Goal: Transaction & Acquisition: Obtain resource

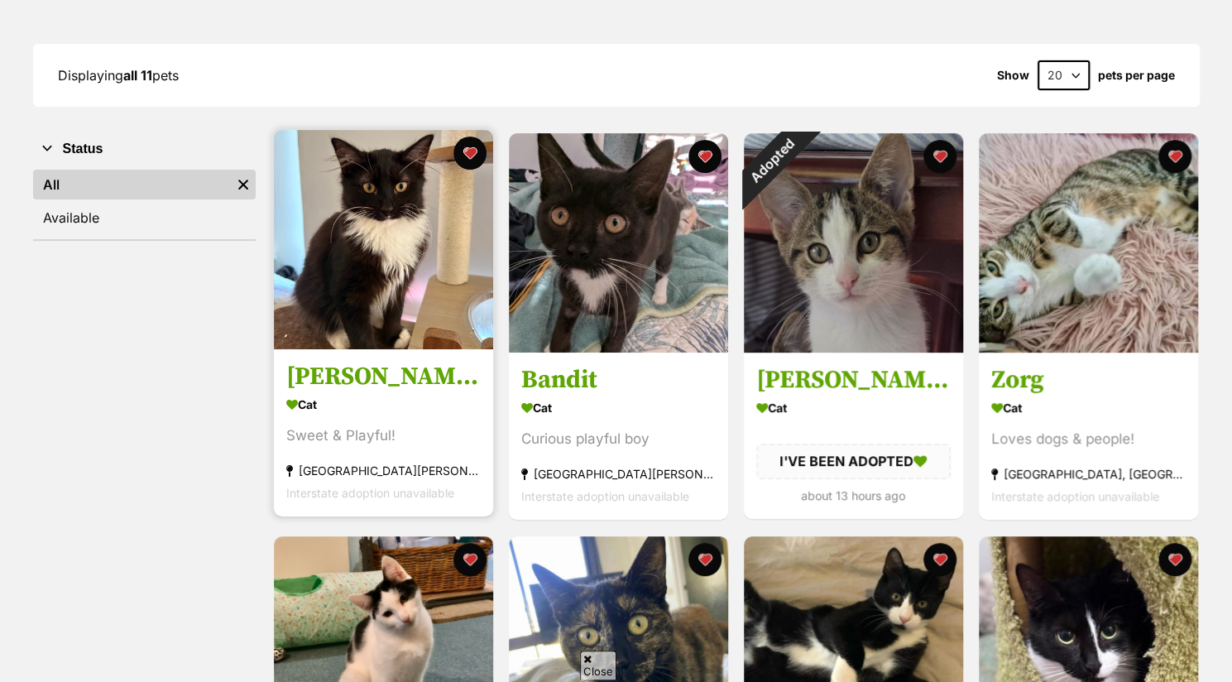
click at [391, 279] on img at bounding box center [383, 239] width 219 height 219
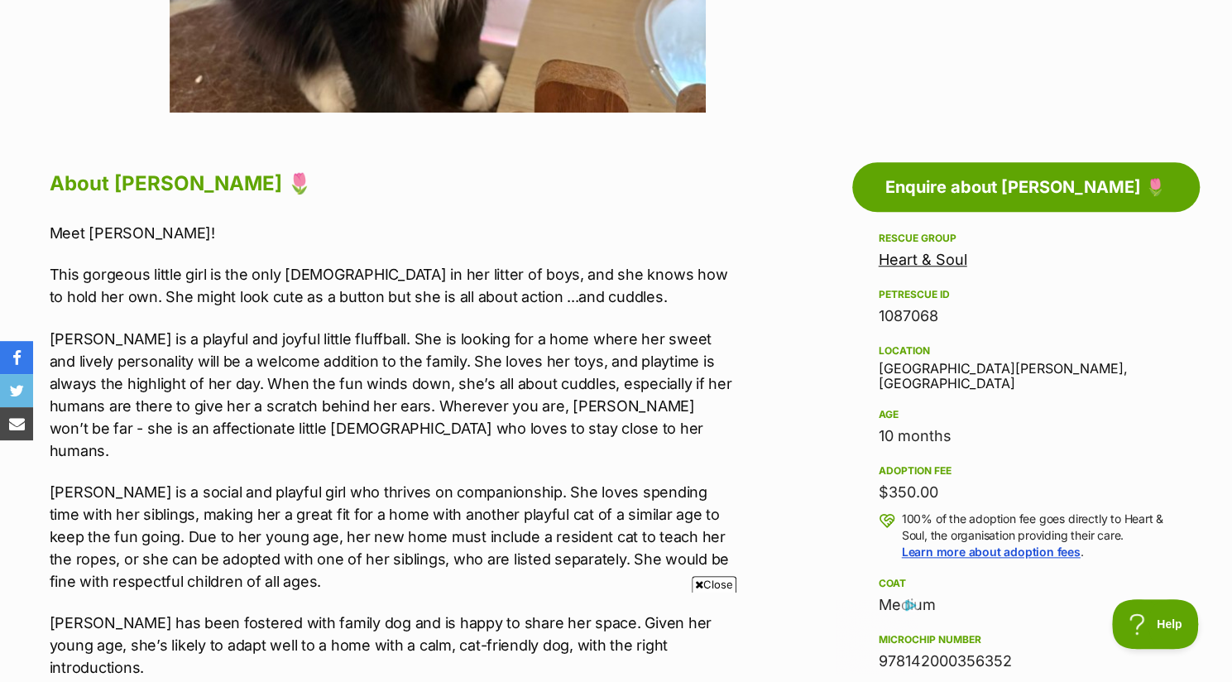
scroll to position [760, 0]
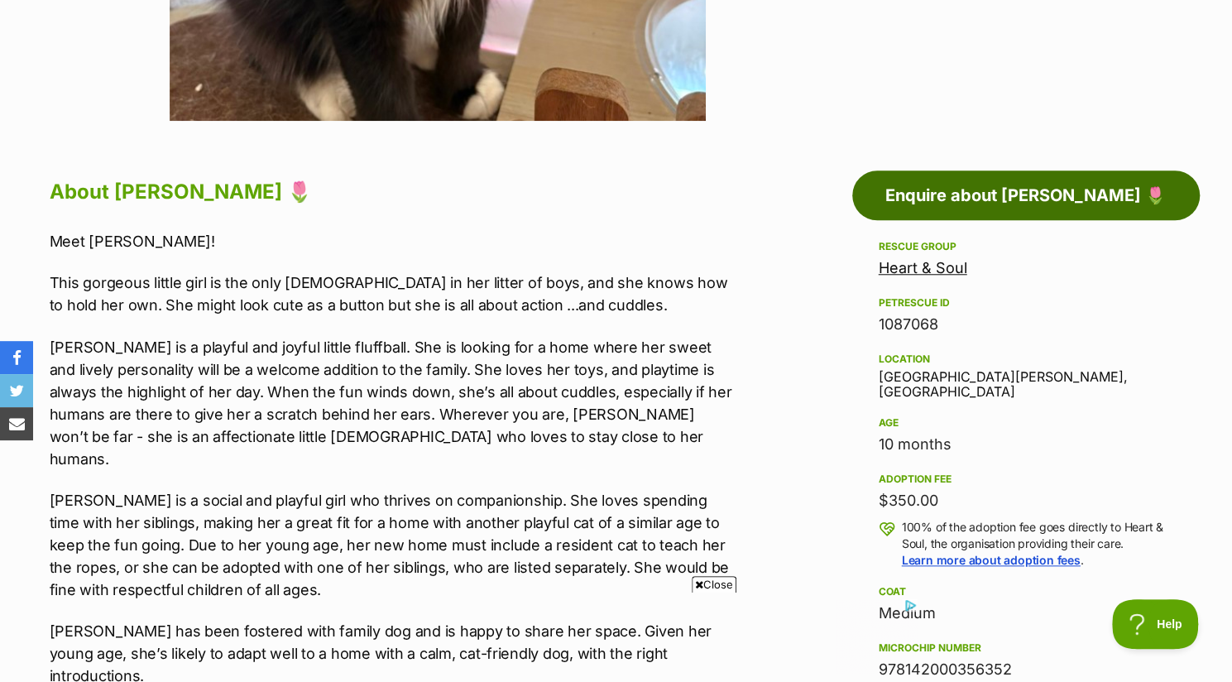
click at [1098, 202] on link "Enquire about Gertie 🌷" at bounding box center [1026, 195] width 348 height 50
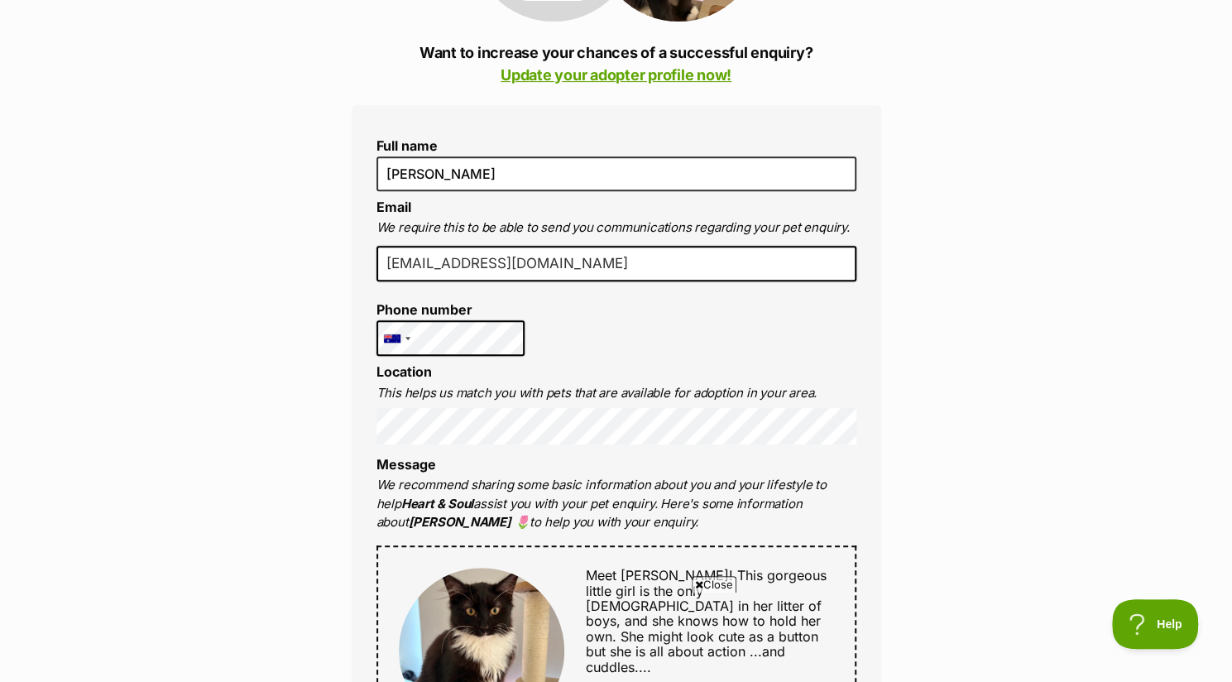
scroll to position [389, 0]
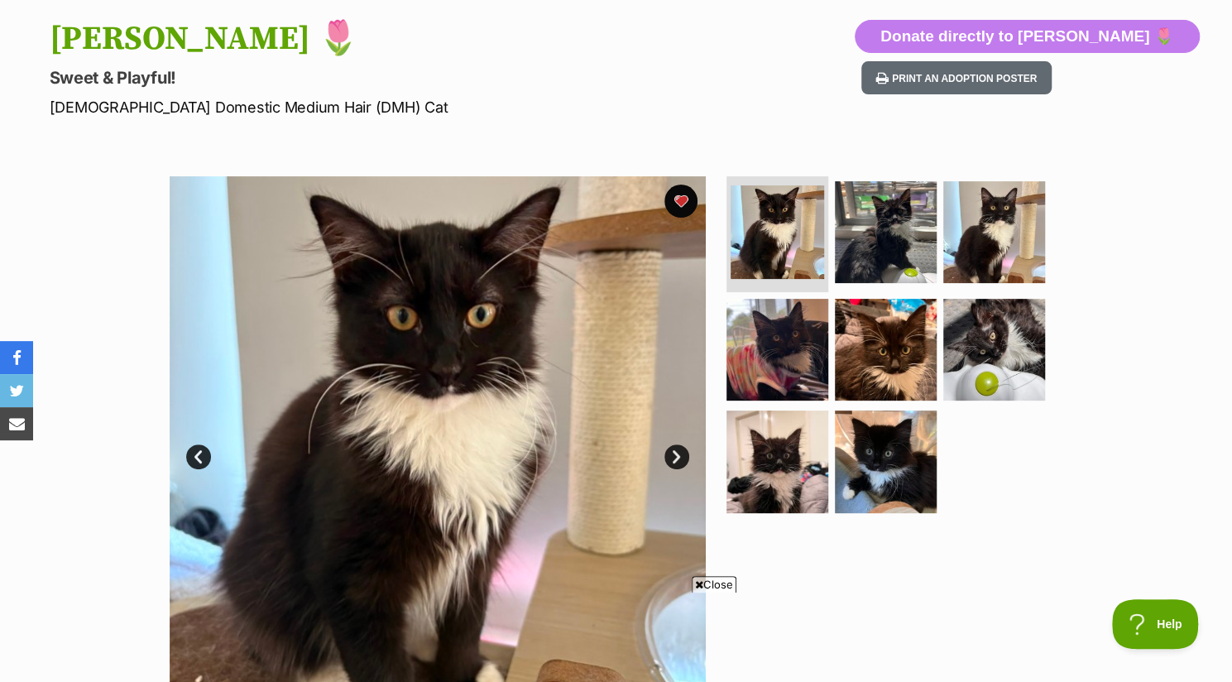
scroll to position [187, 0]
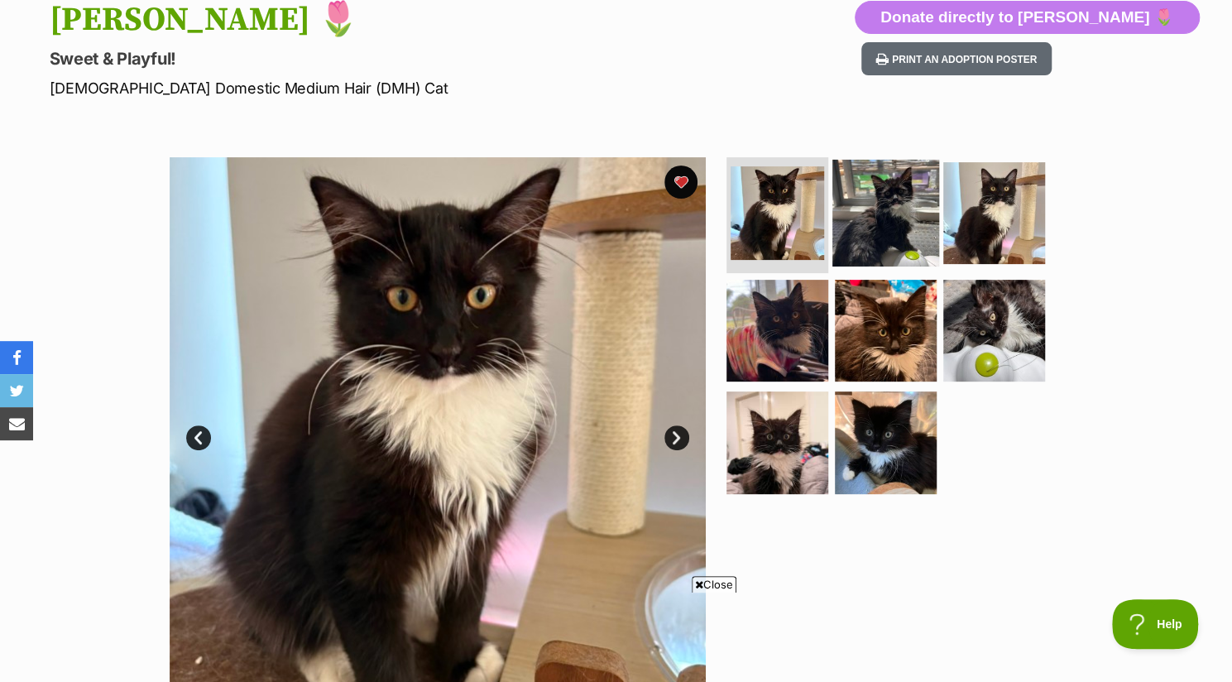
click at [861, 223] on img at bounding box center [885, 213] width 107 height 107
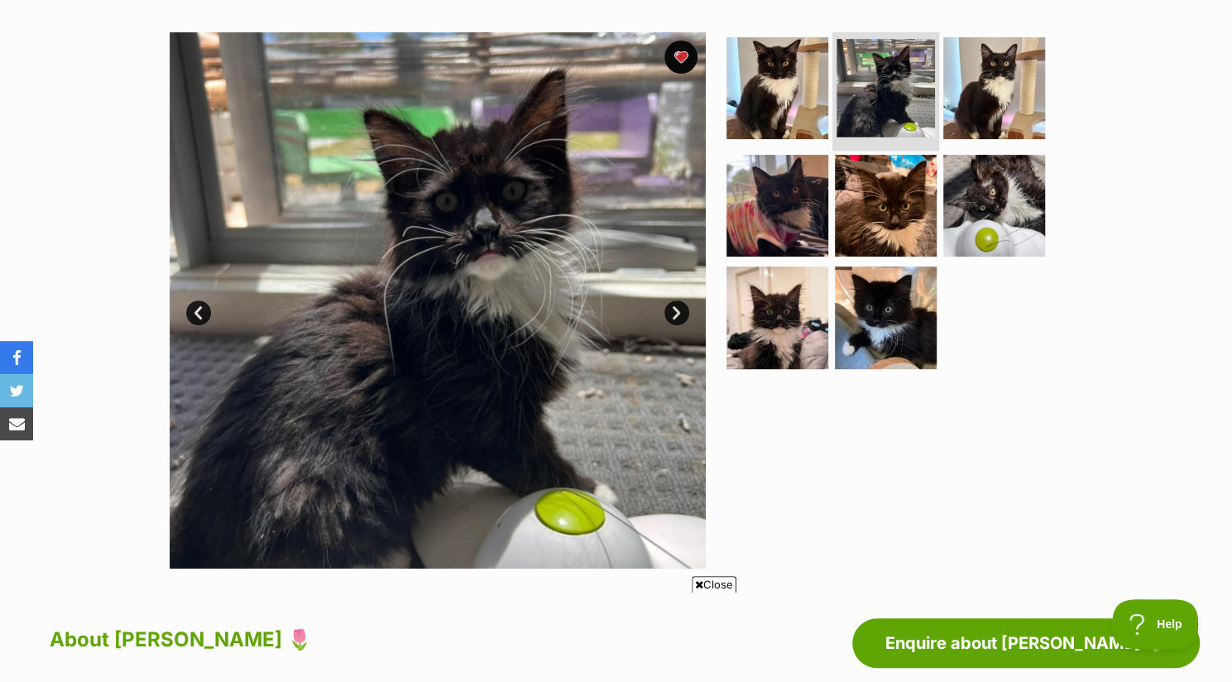
scroll to position [313, 0]
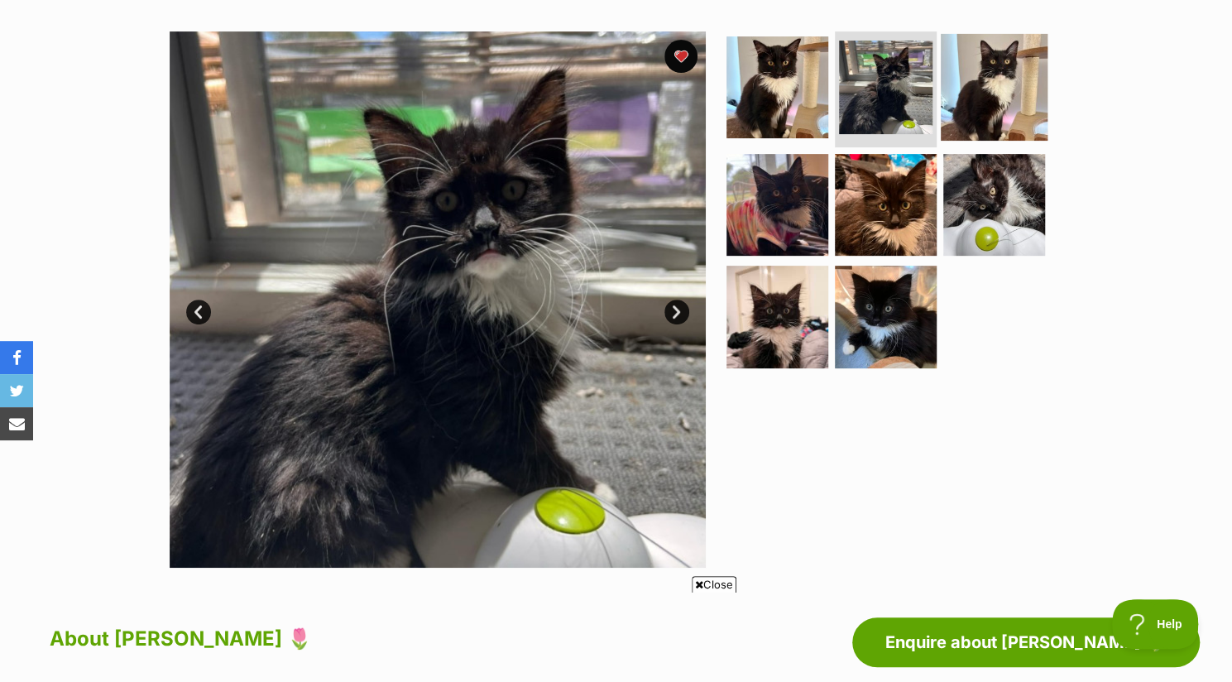
click at [993, 107] on img at bounding box center [994, 87] width 107 height 107
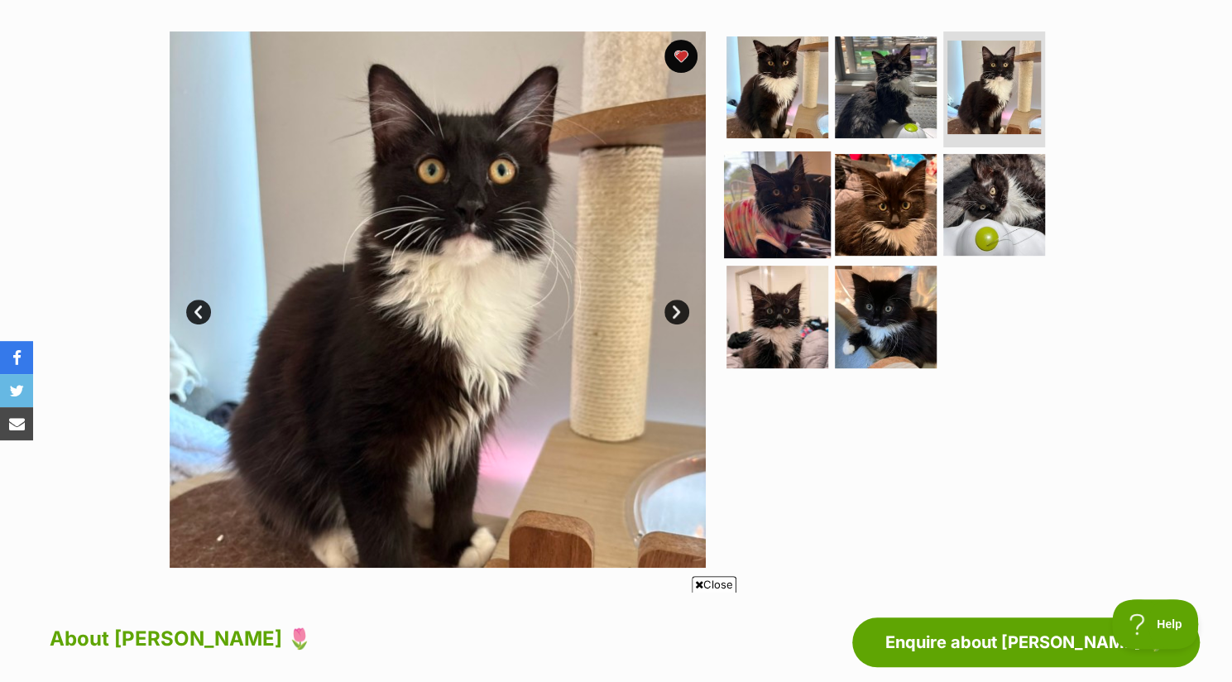
click at [794, 192] on img at bounding box center [777, 204] width 107 height 107
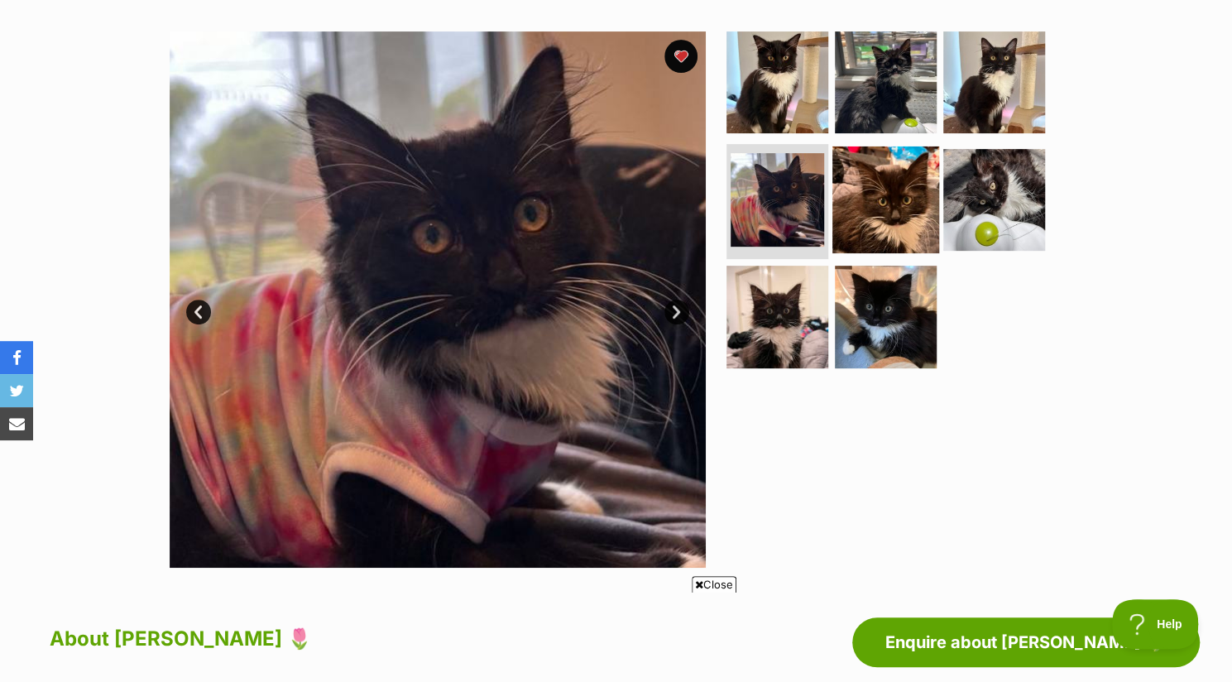
click at [904, 194] on img at bounding box center [885, 199] width 107 height 107
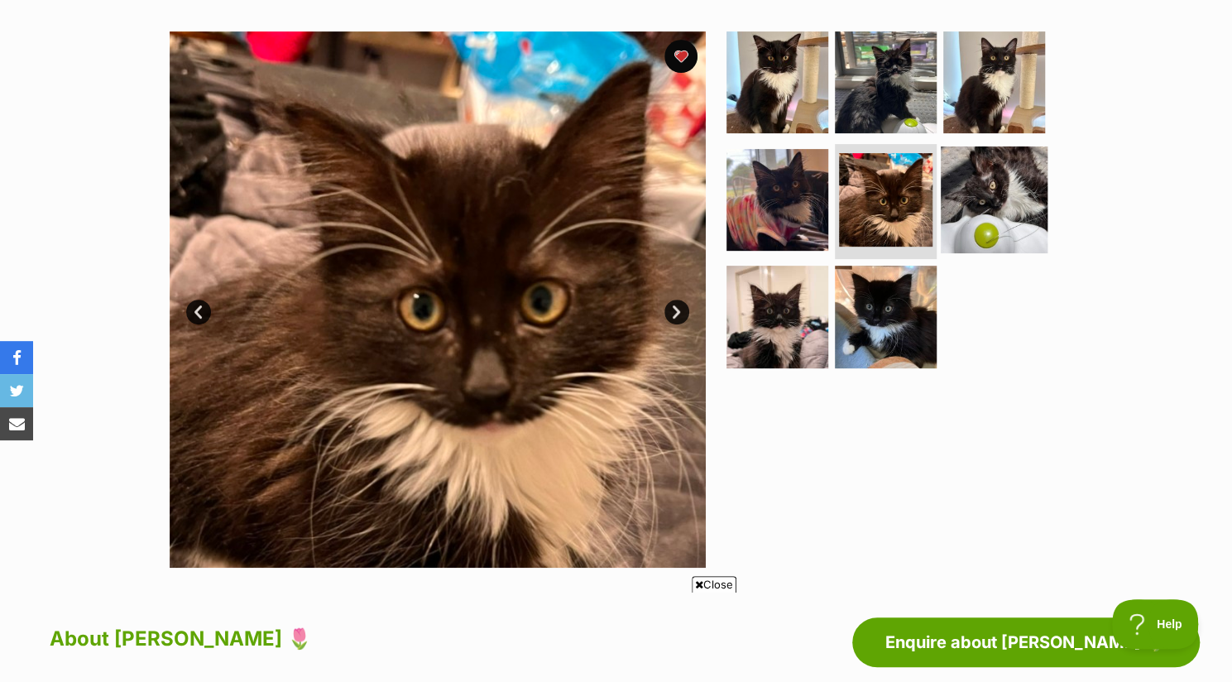
click at [997, 204] on img at bounding box center [994, 199] width 107 height 107
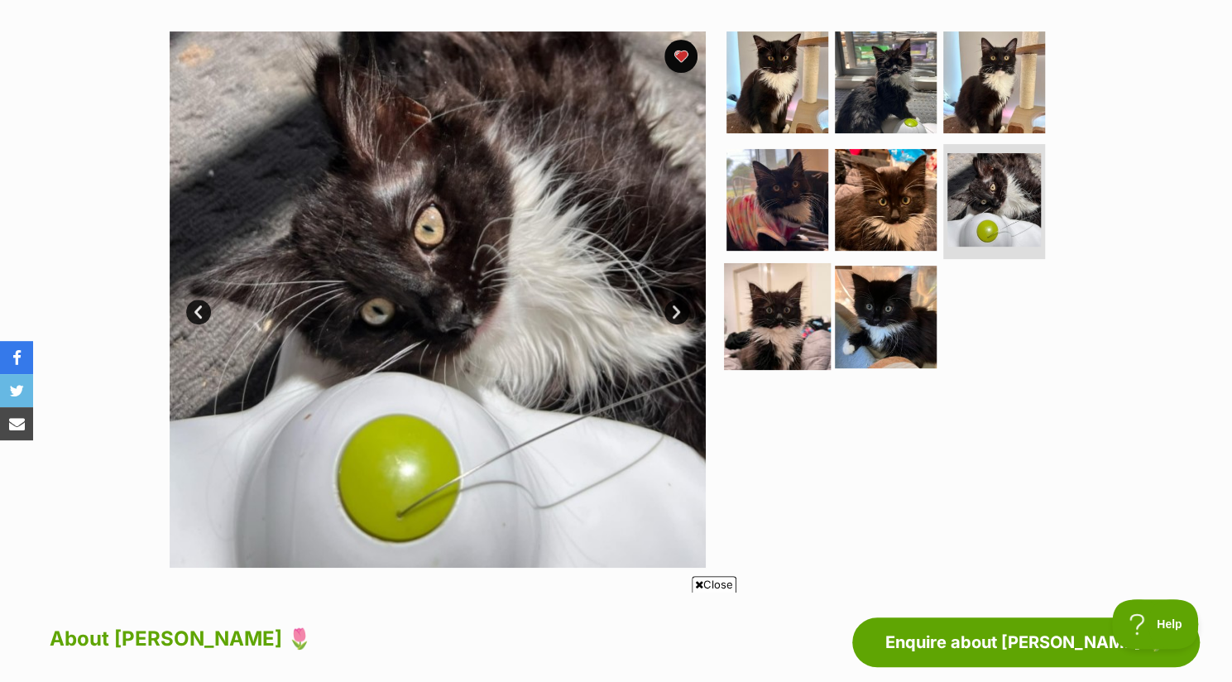
click at [779, 328] on img at bounding box center [777, 316] width 107 height 107
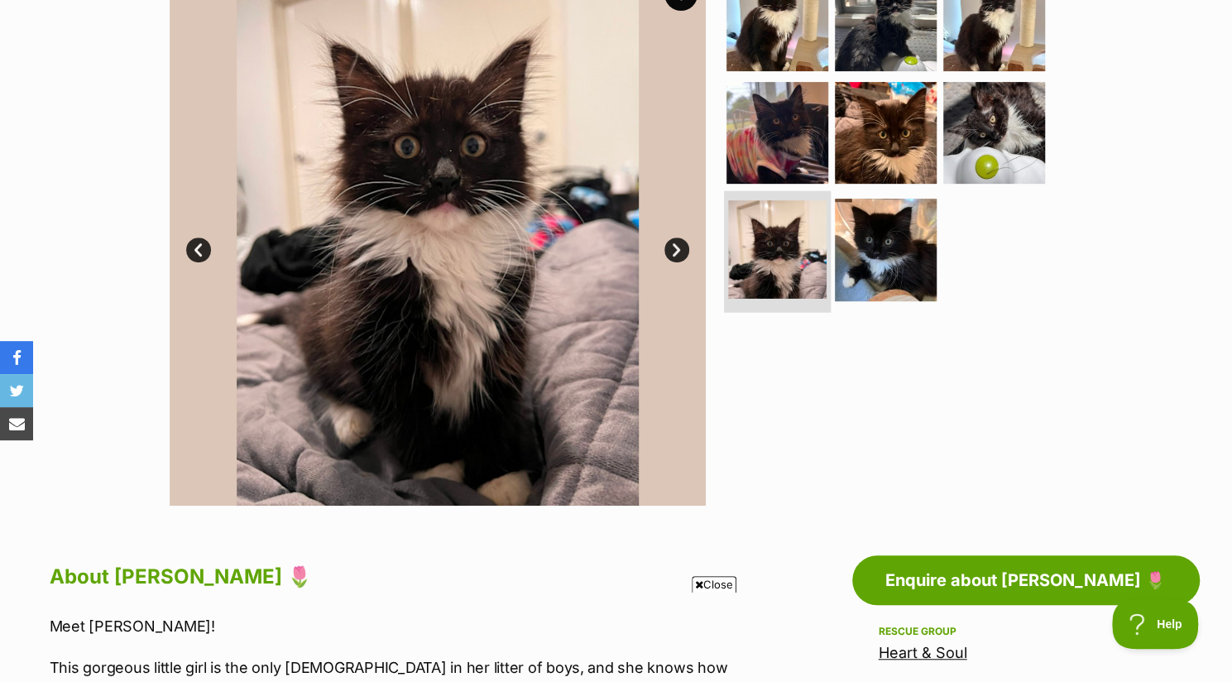
scroll to position [374, 0]
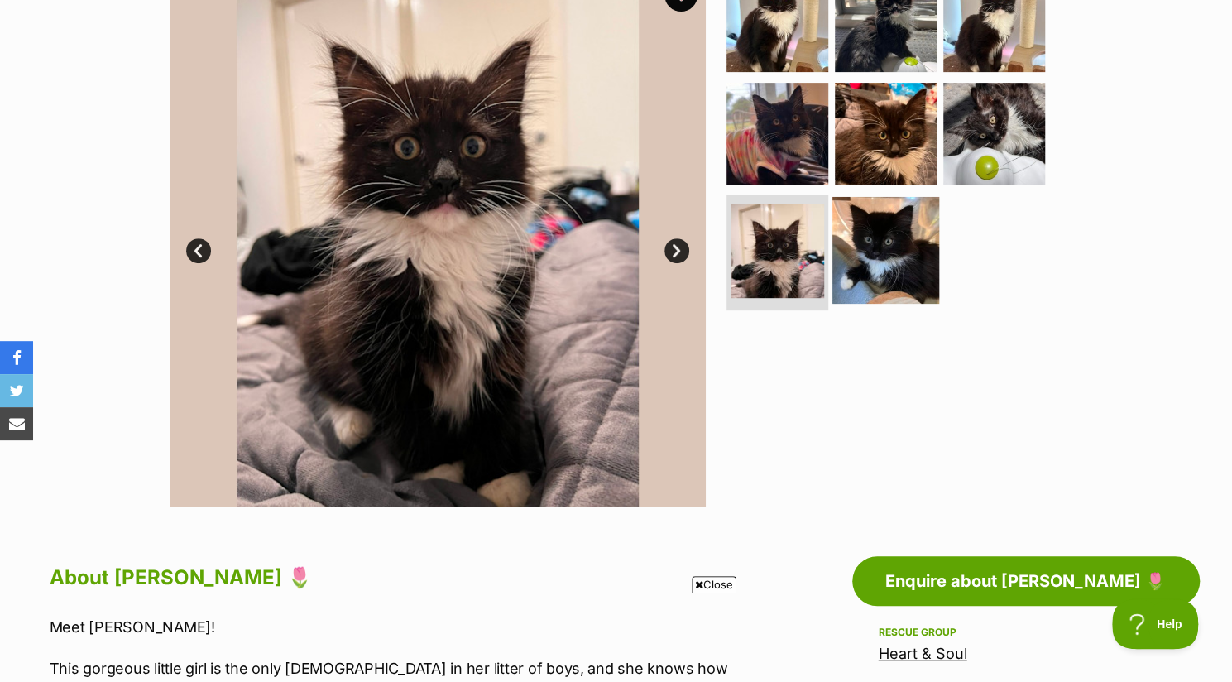
click at [885, 271] on img at bounding box center [885, 250] width 107 height 107
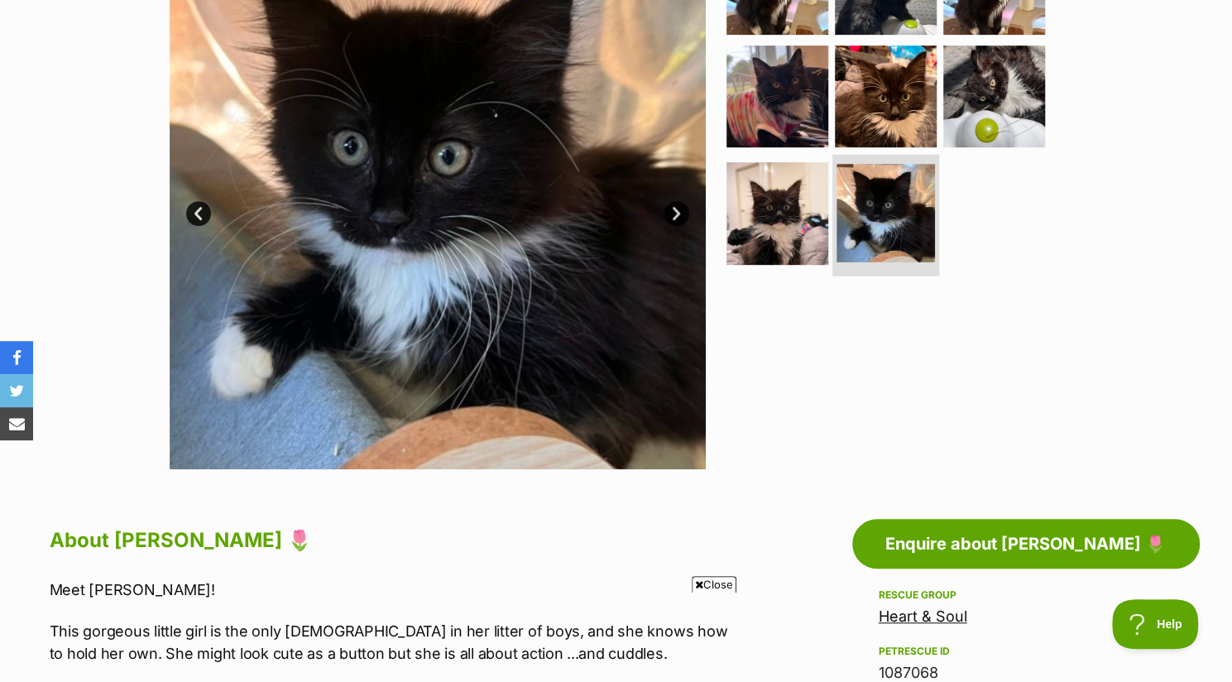
scroll to position [410, 0]
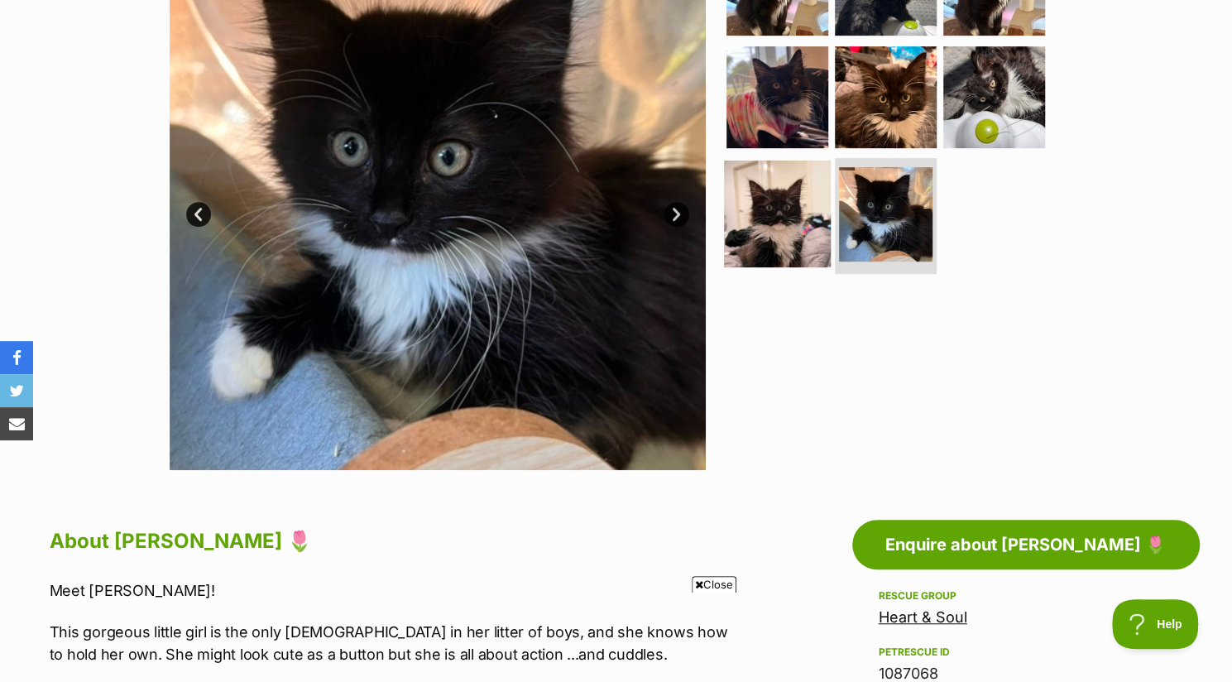
click at [794, 216] on img at bounding box center [777, 214] width 107 height 107
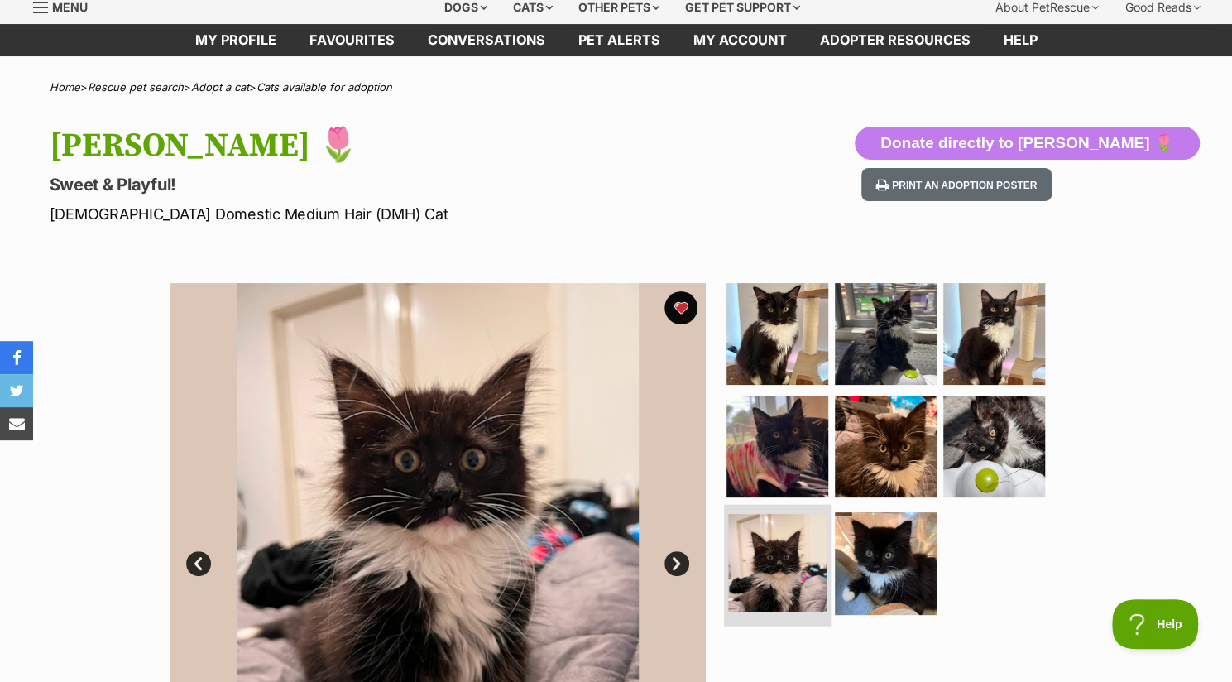
scroll to position [0, 0]
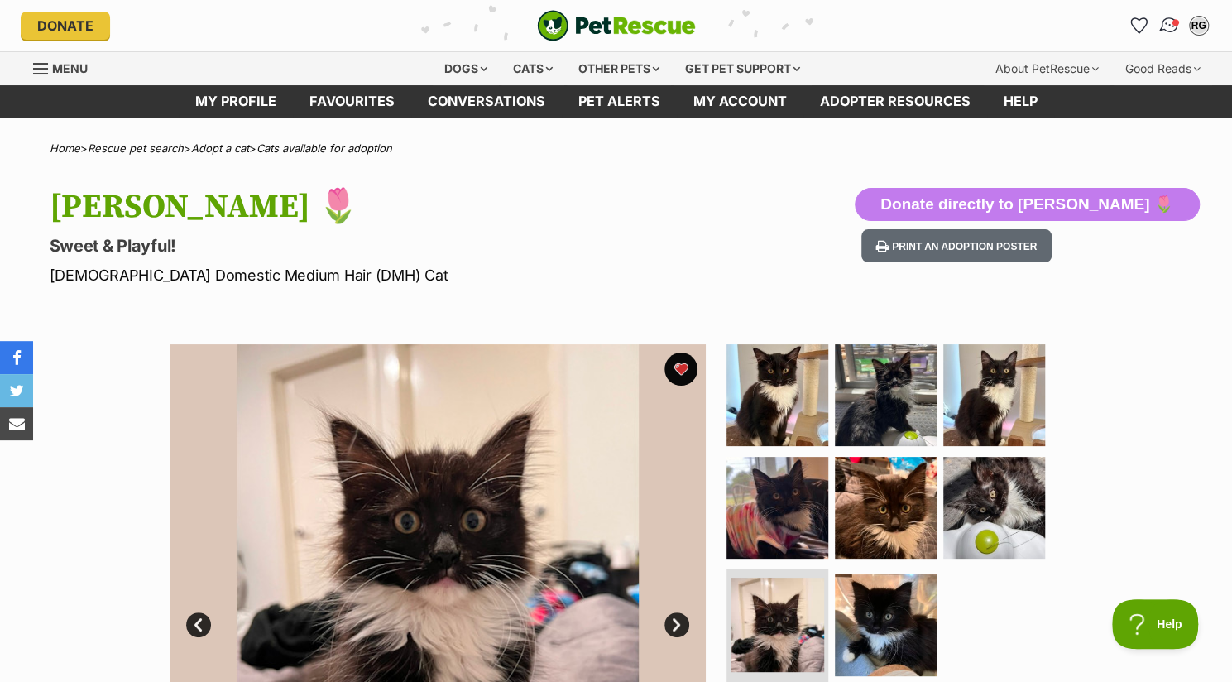
click at [1173, 20] on span "Conversations" at bounding box center [1175, 22] width 8 height 8
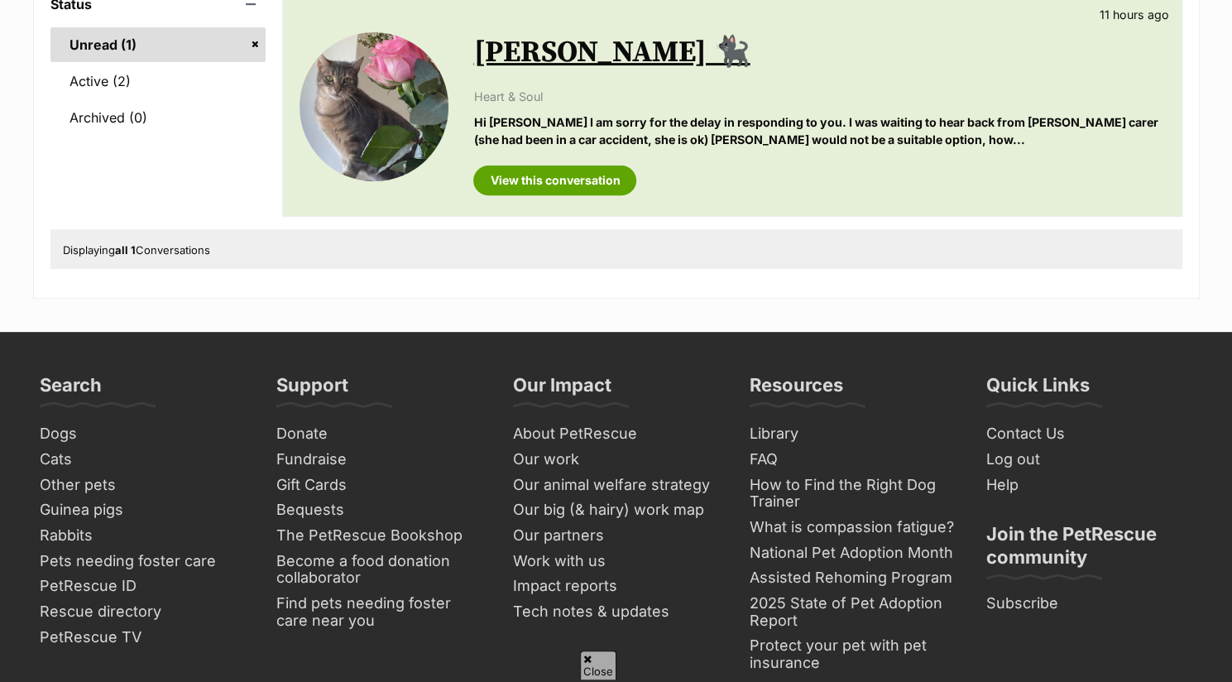
scroll to position [349, 0]
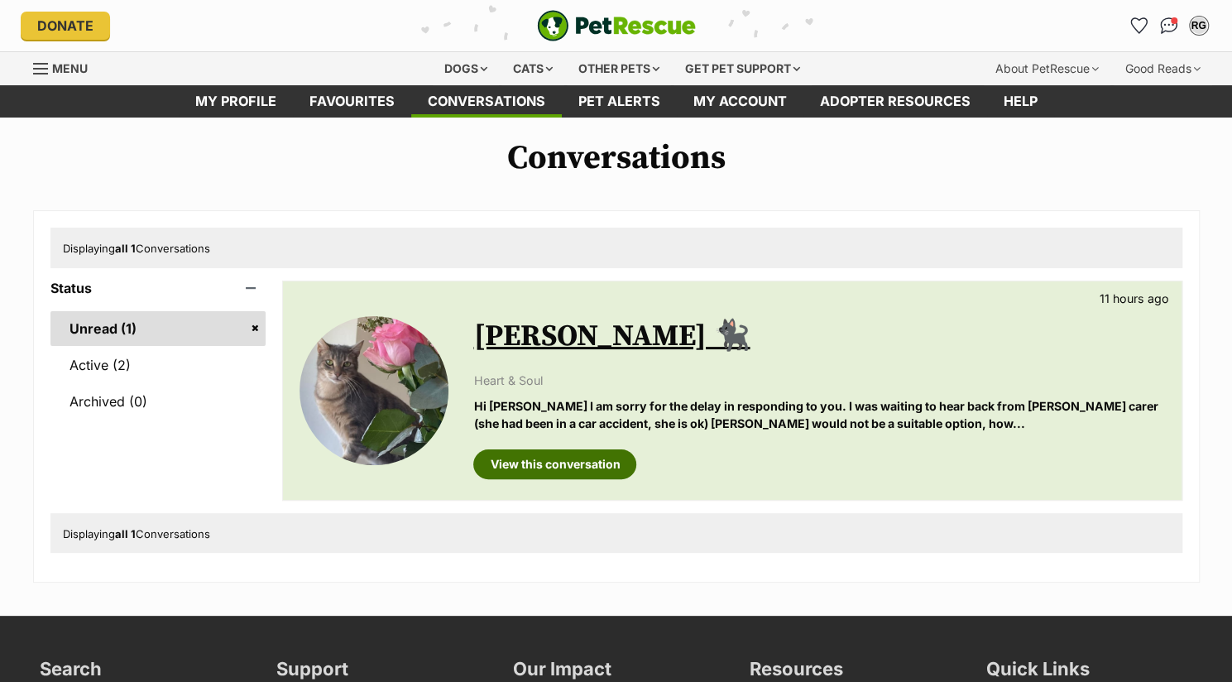
click at [533, 465] on link "View this conversation" at bounding box center [554, 464] width 163 height 30
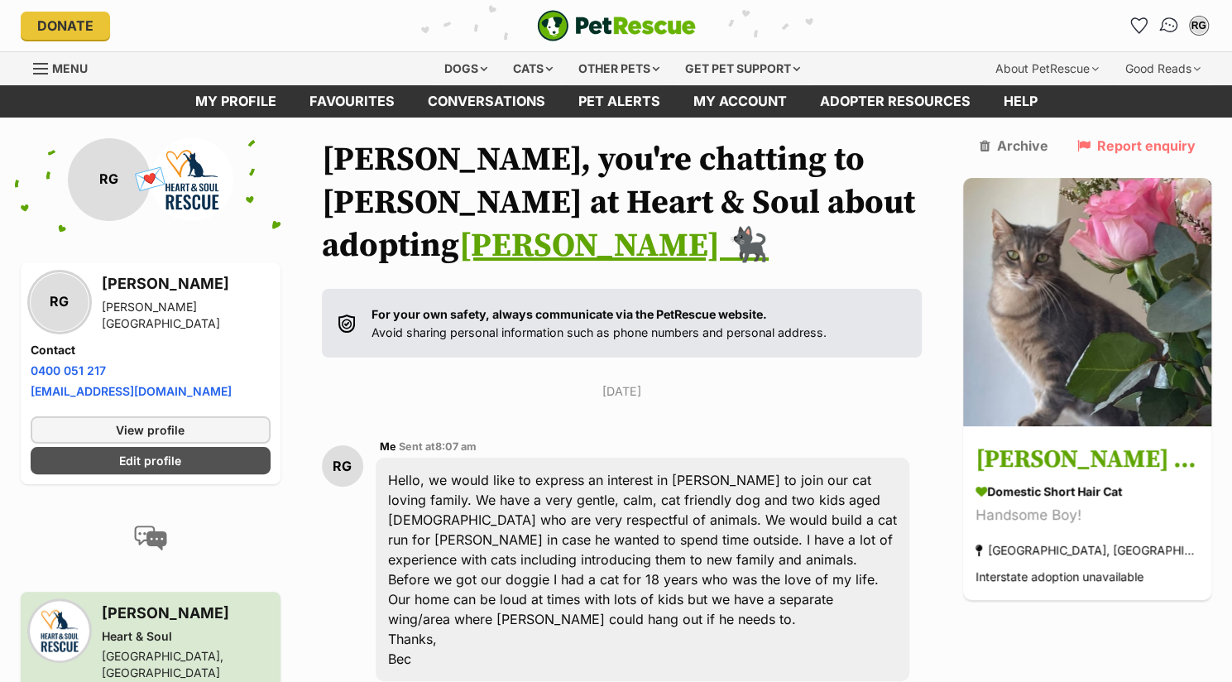
click at [1161, 26] on img "Conversations" at bounding box center [1169, 26] width 22 height 22
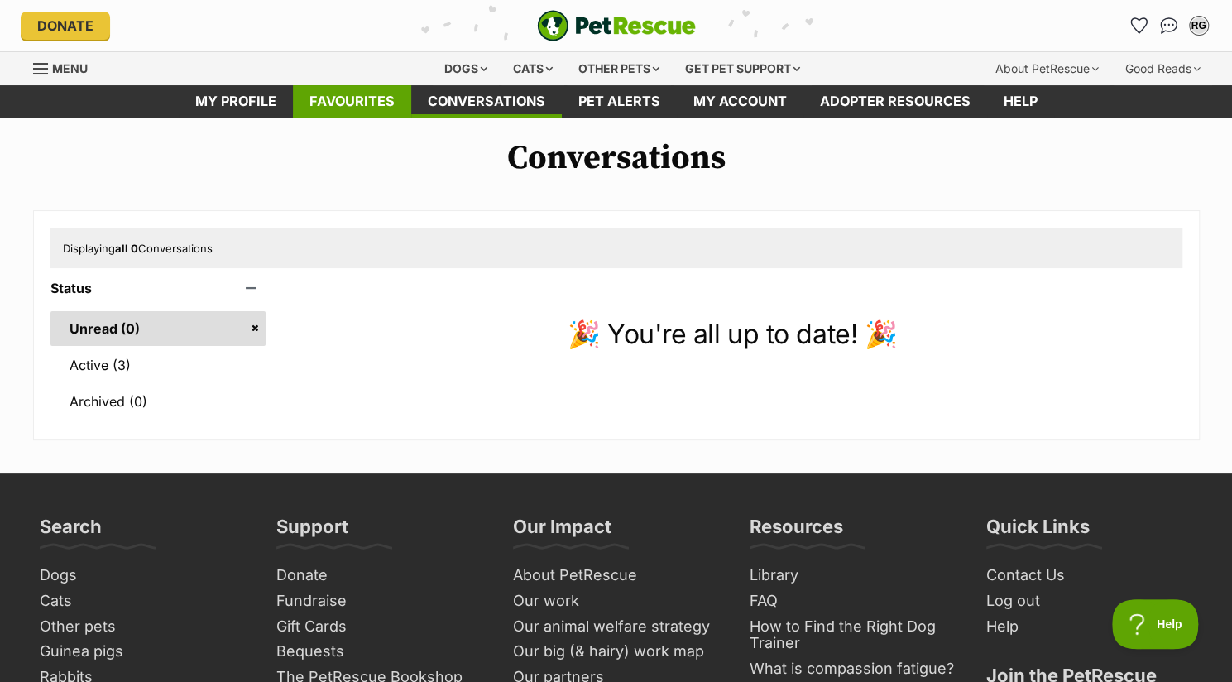
click at [343, 106] on link "Favourites" at bounding box center [352, 101] width 118 height 32
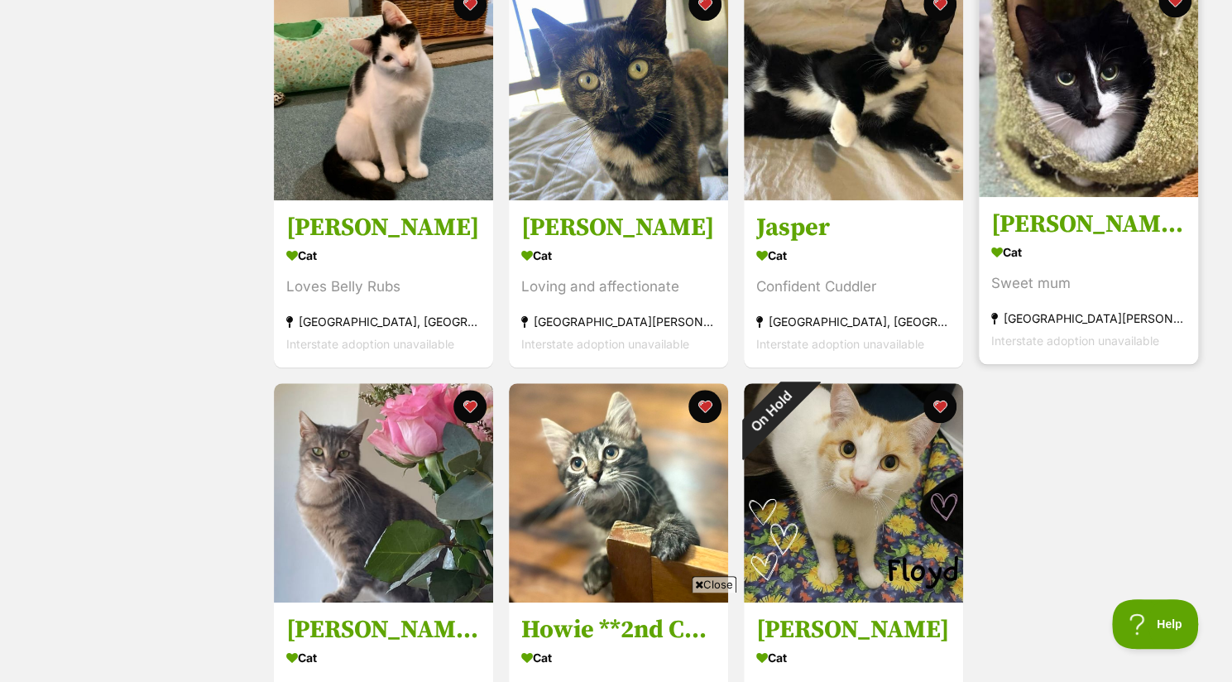
click at [1071, 240] on h3 "[PERSON_NAME]🌹" at bounding box center [1088, 224] width 194 height 31
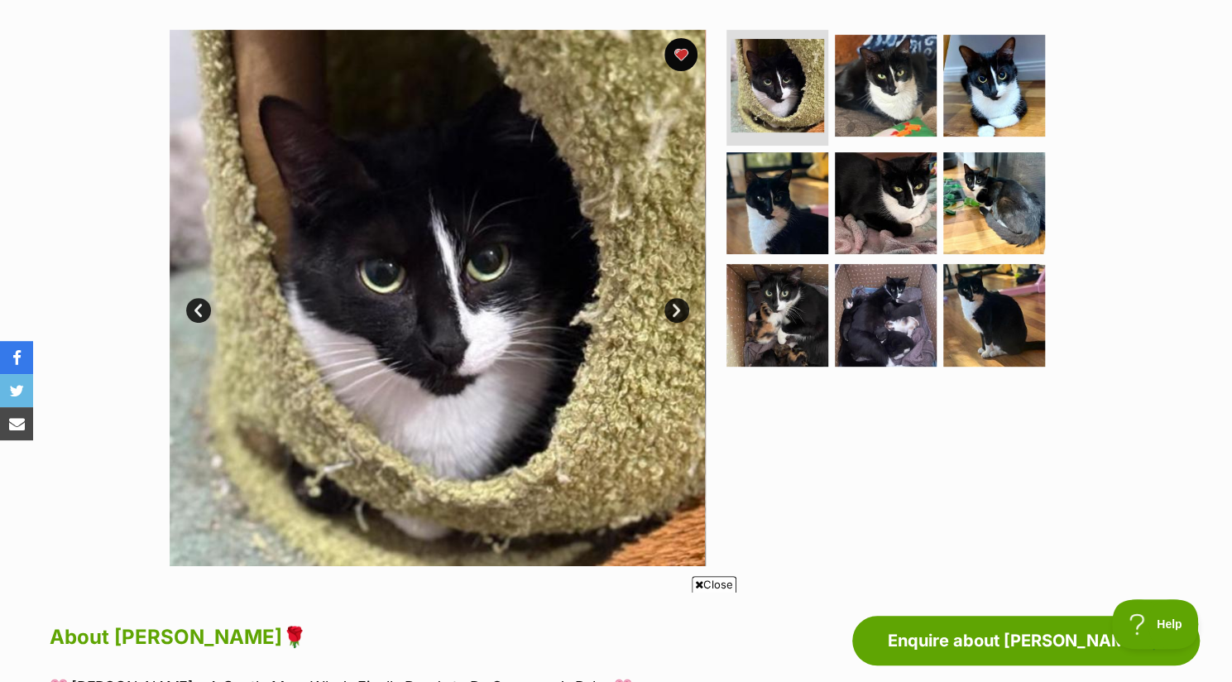
scroll to position [258, 0]
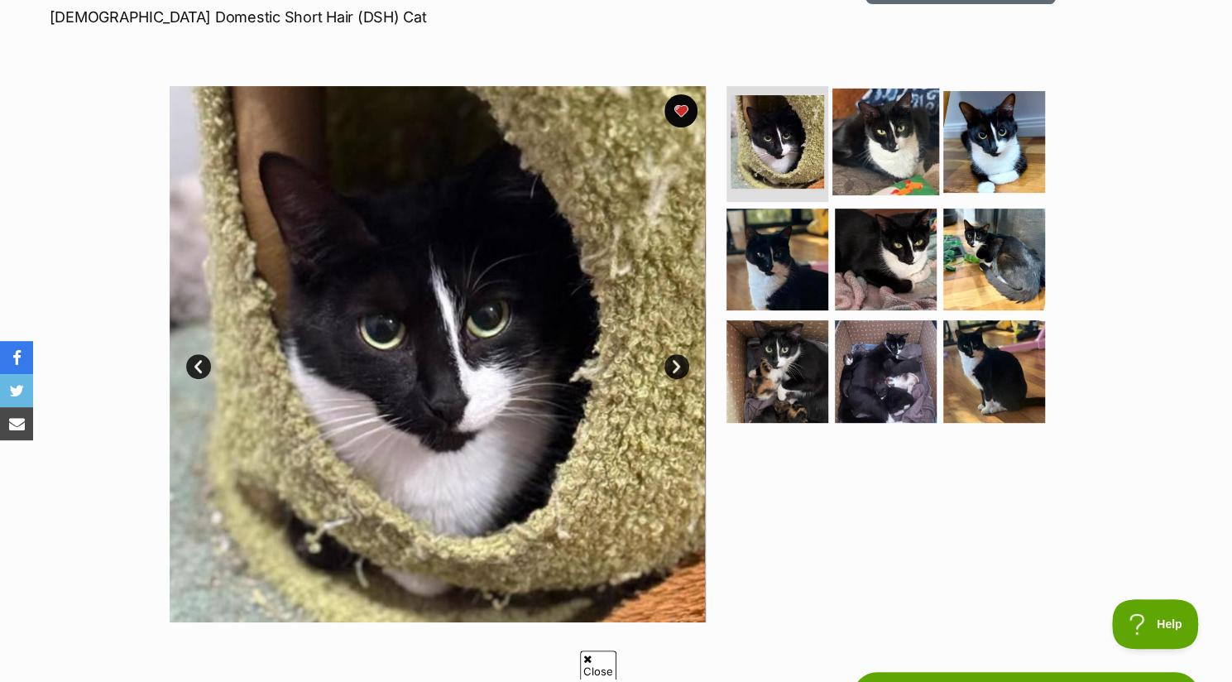
click at [899, 157] on img at bounding box center [885, 142] width 107 height 107
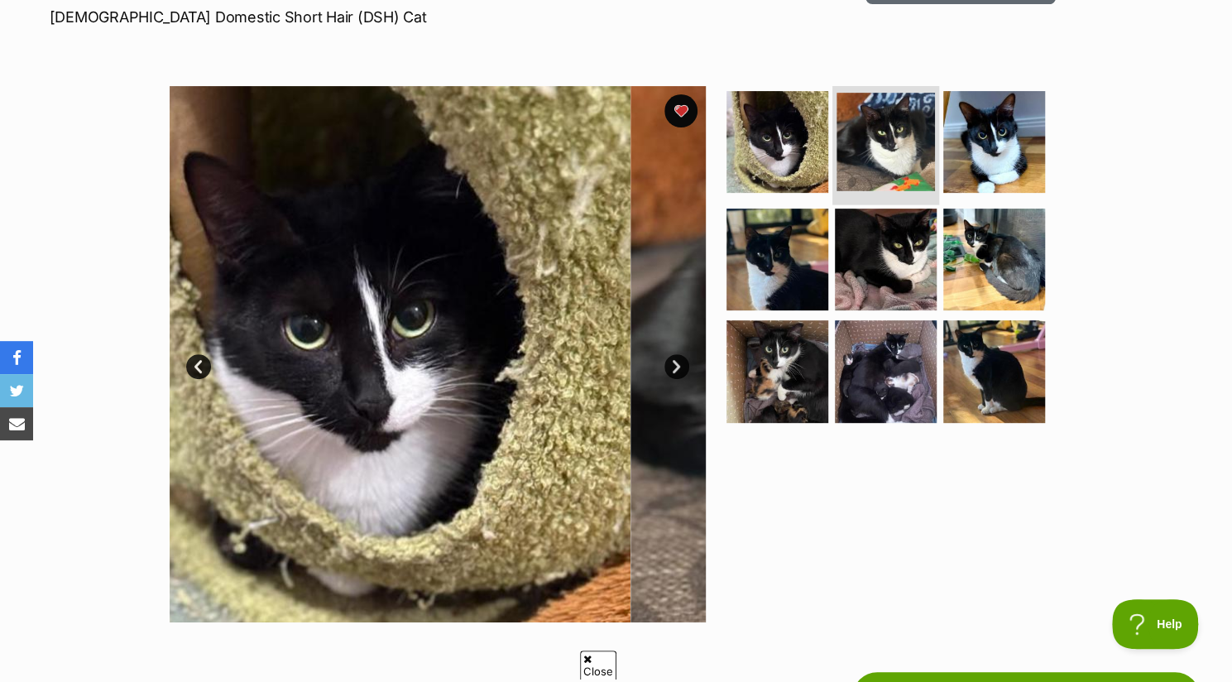
scroll to position [0, 0]
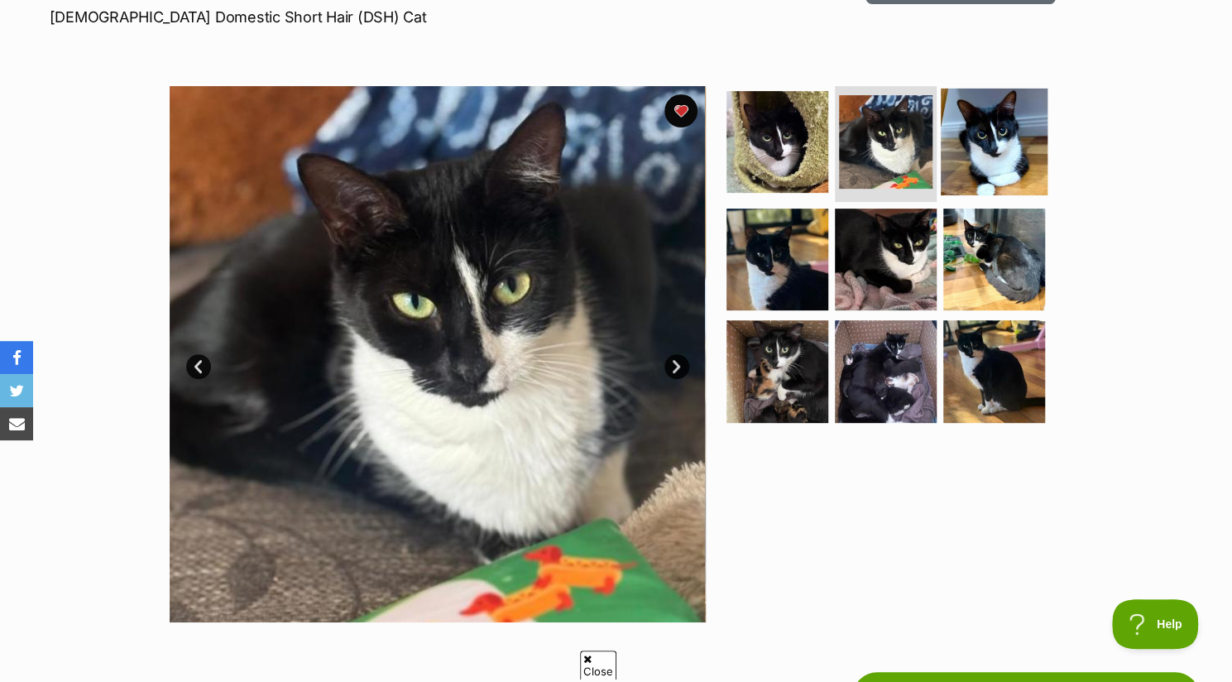
click at [1007, 144] on img at bounding box center [994, 142] width 107 height 107
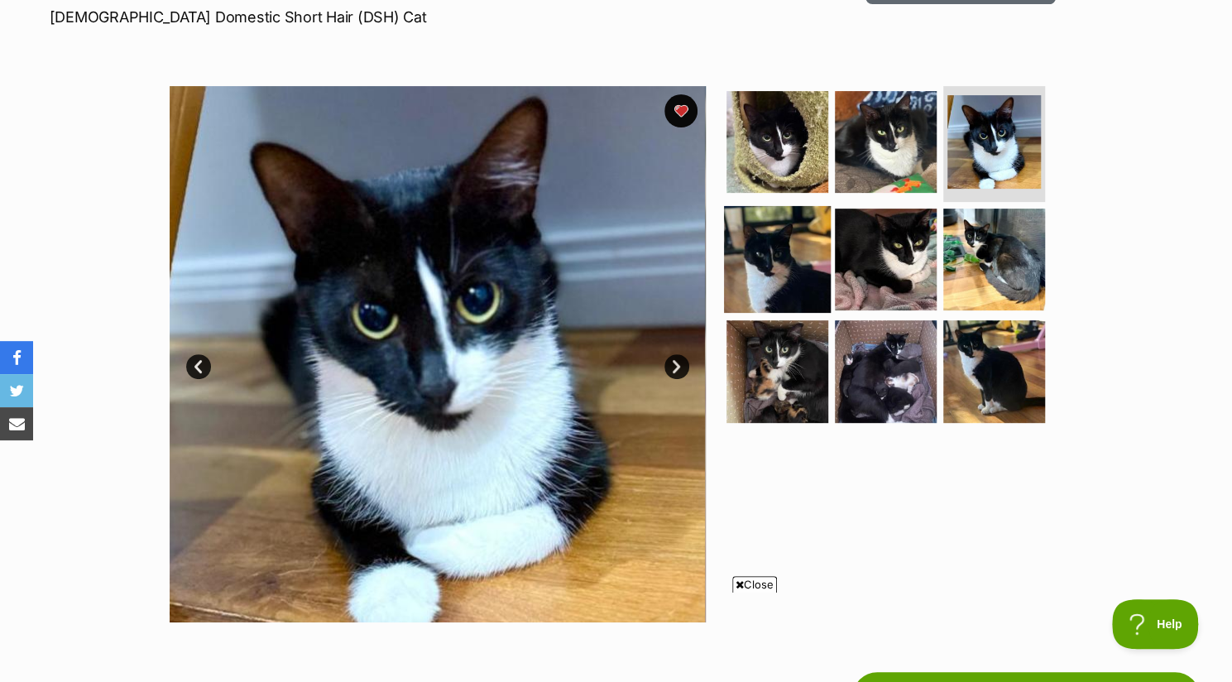
click at [784, 260] on img at bounding box center [777, 258] width 107 height 107
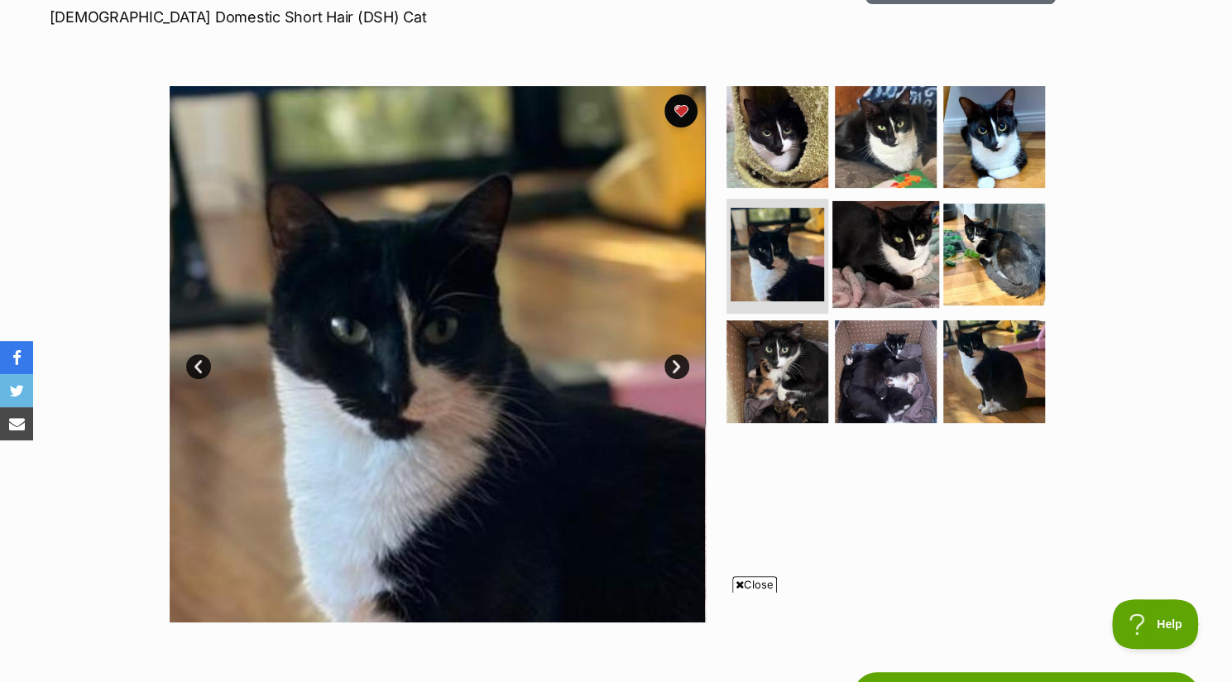
click at [896, 266] on img at bounding box center [885, 253] width 107 height 107
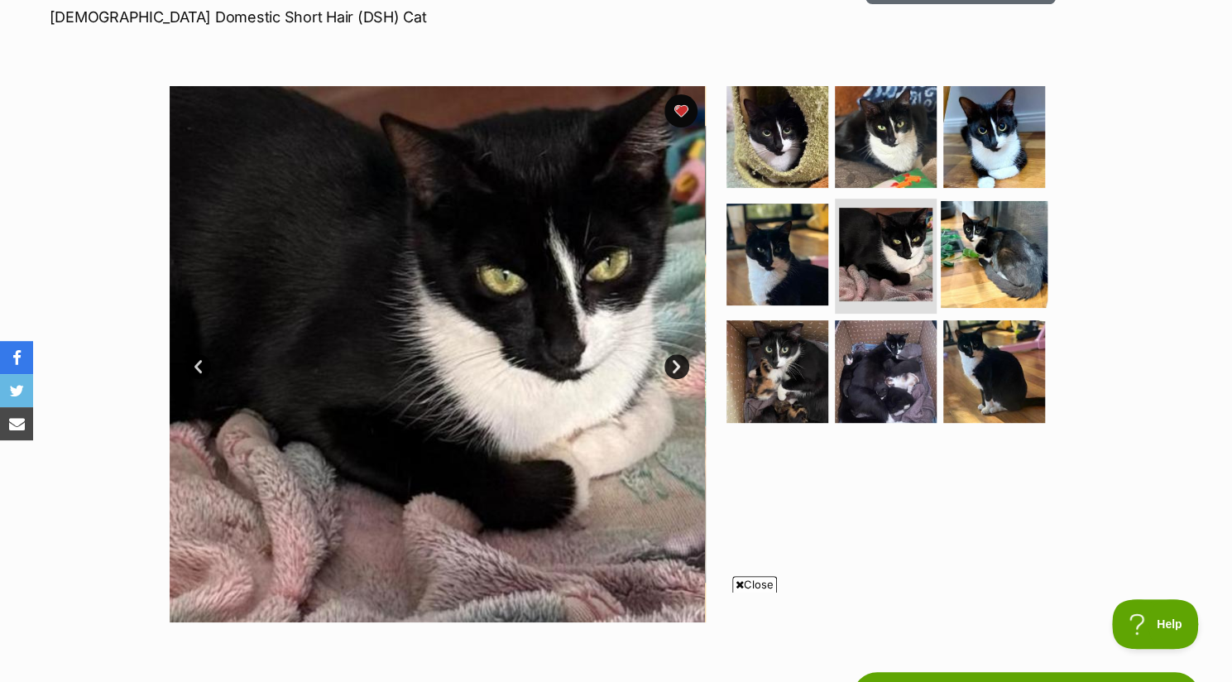
click at [965, 257] on img at bounding box center [994, 253] width 107 height 107
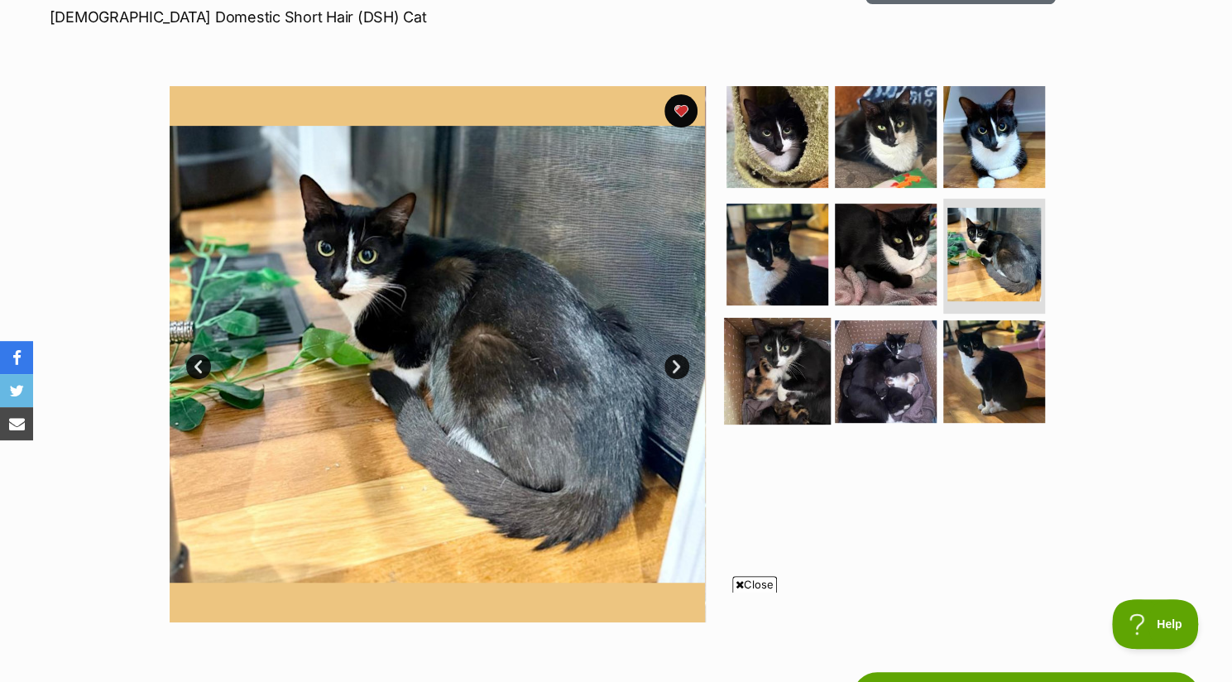
click at [780, 381] on img at bounding box center [777, 371] width 107 height 107
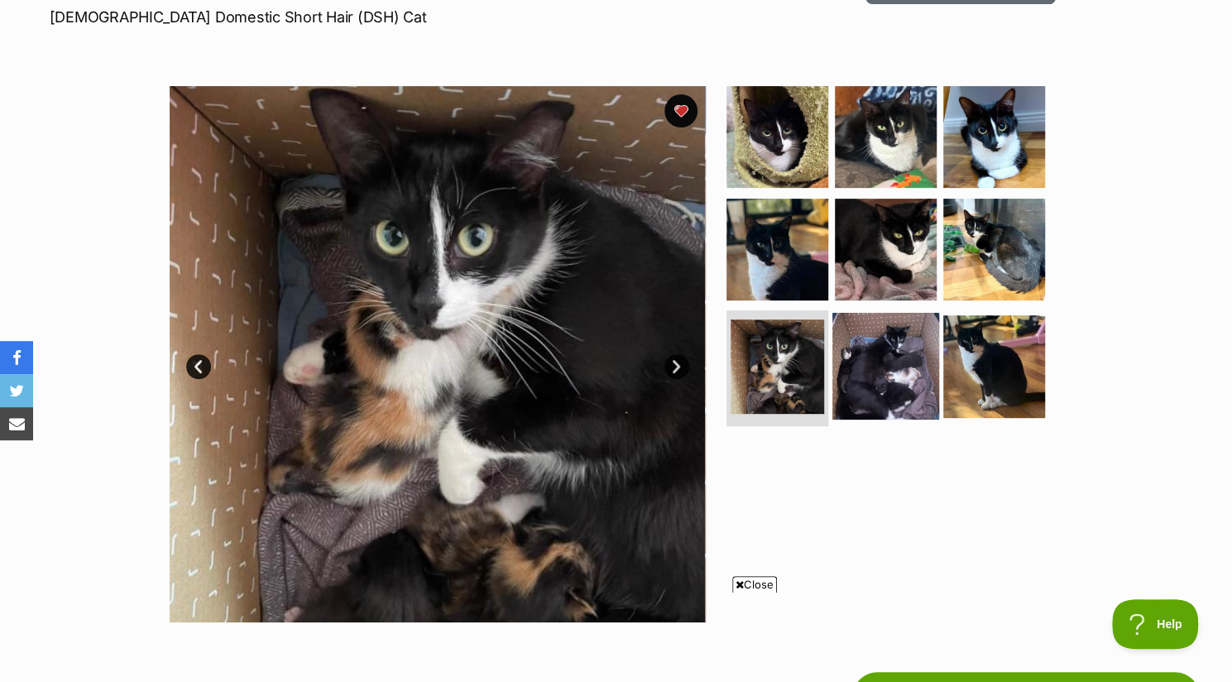
click at [880, 362] on img at bounding box center [885, 366] width 107 height 107
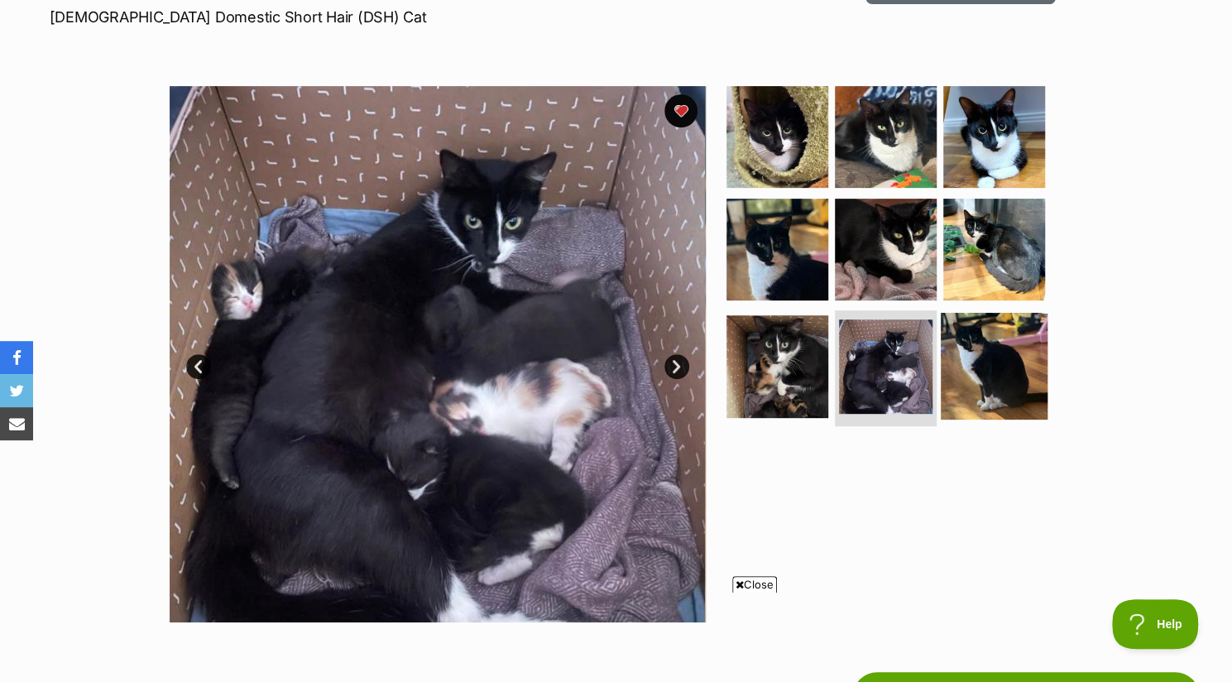
click at [974, 370] on img at bounding box center [994, 366] width 107 height 107
